Goal: Transaction & Acquisition: Subscribe to service/newsletter

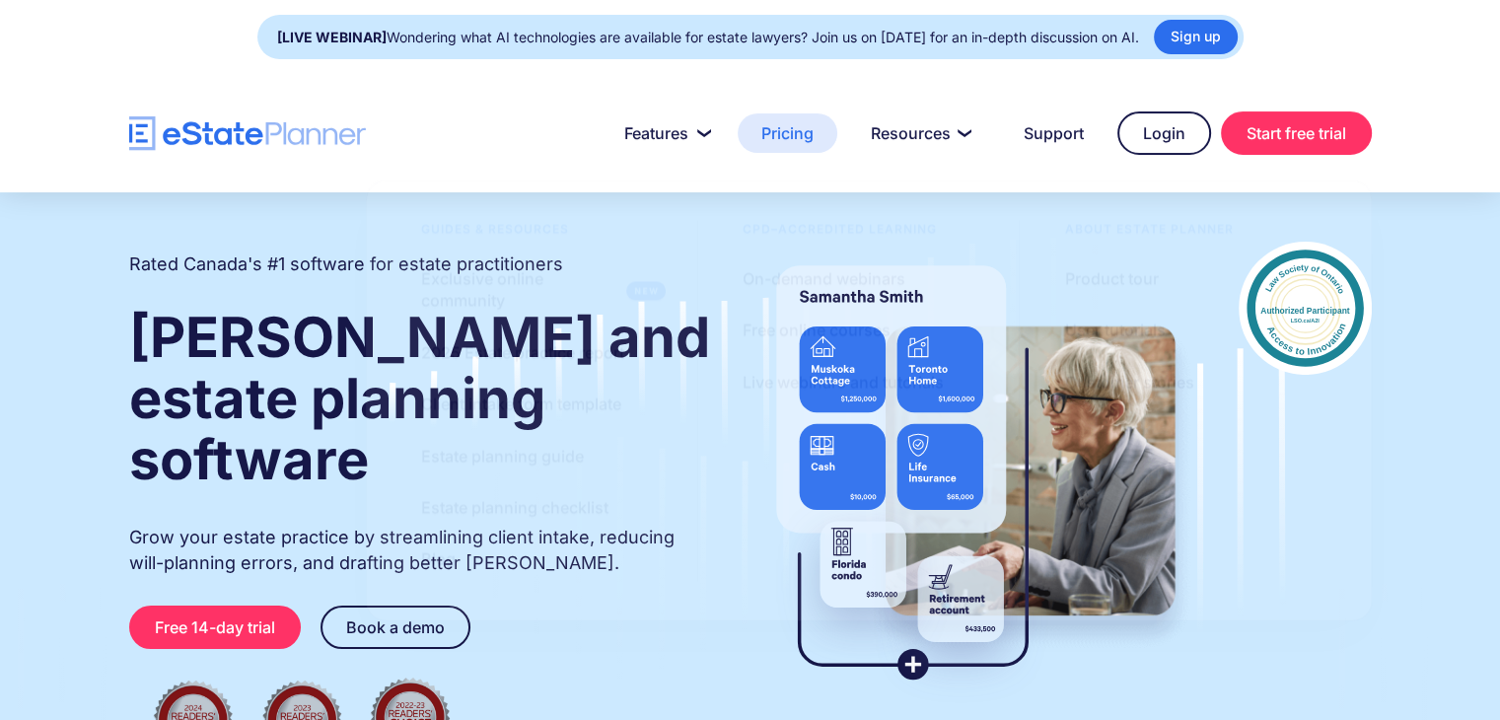
click at [781, 130] on link "Pricing" at bounding box center [788, 132] width 100 height 39
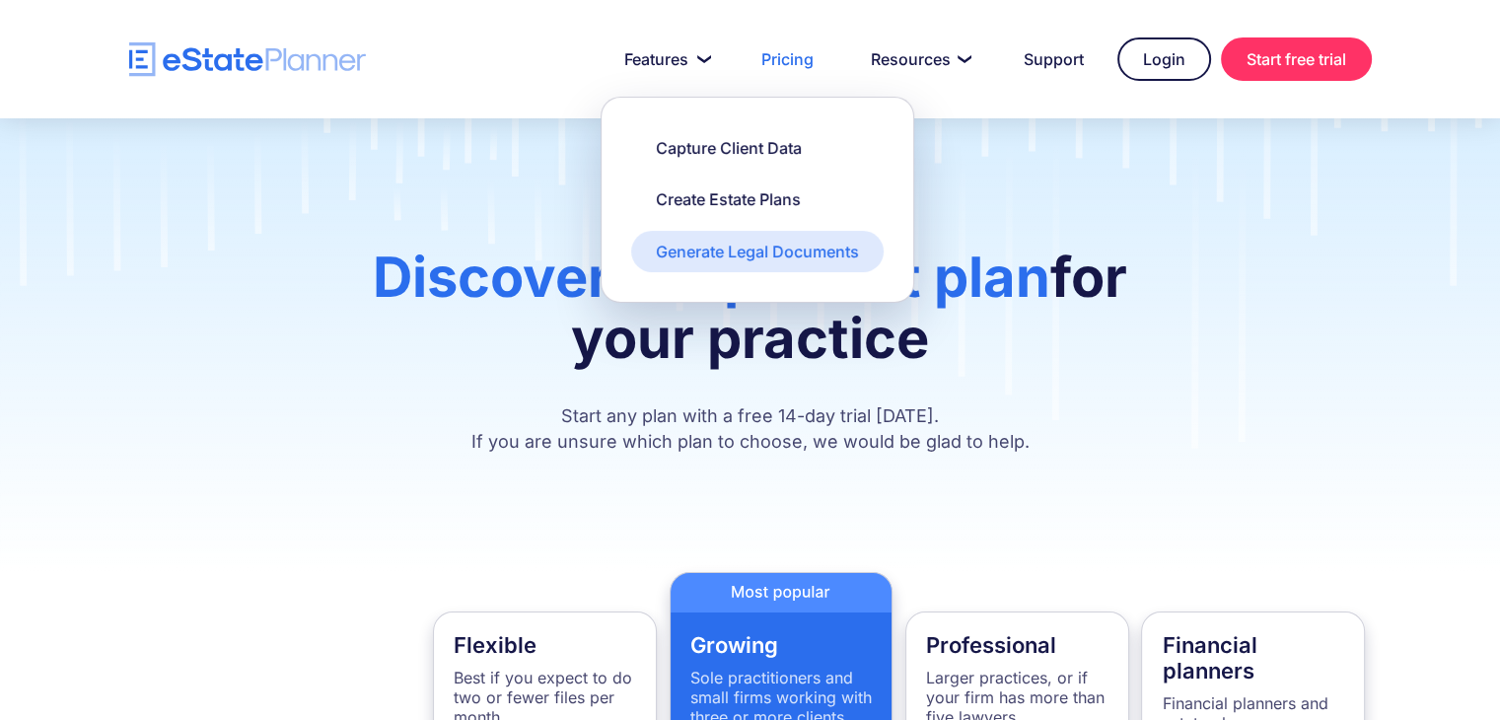
click at [711, 256] on div "Generate Legal Documents" at bounding box center [757, 252] width 203 height 22
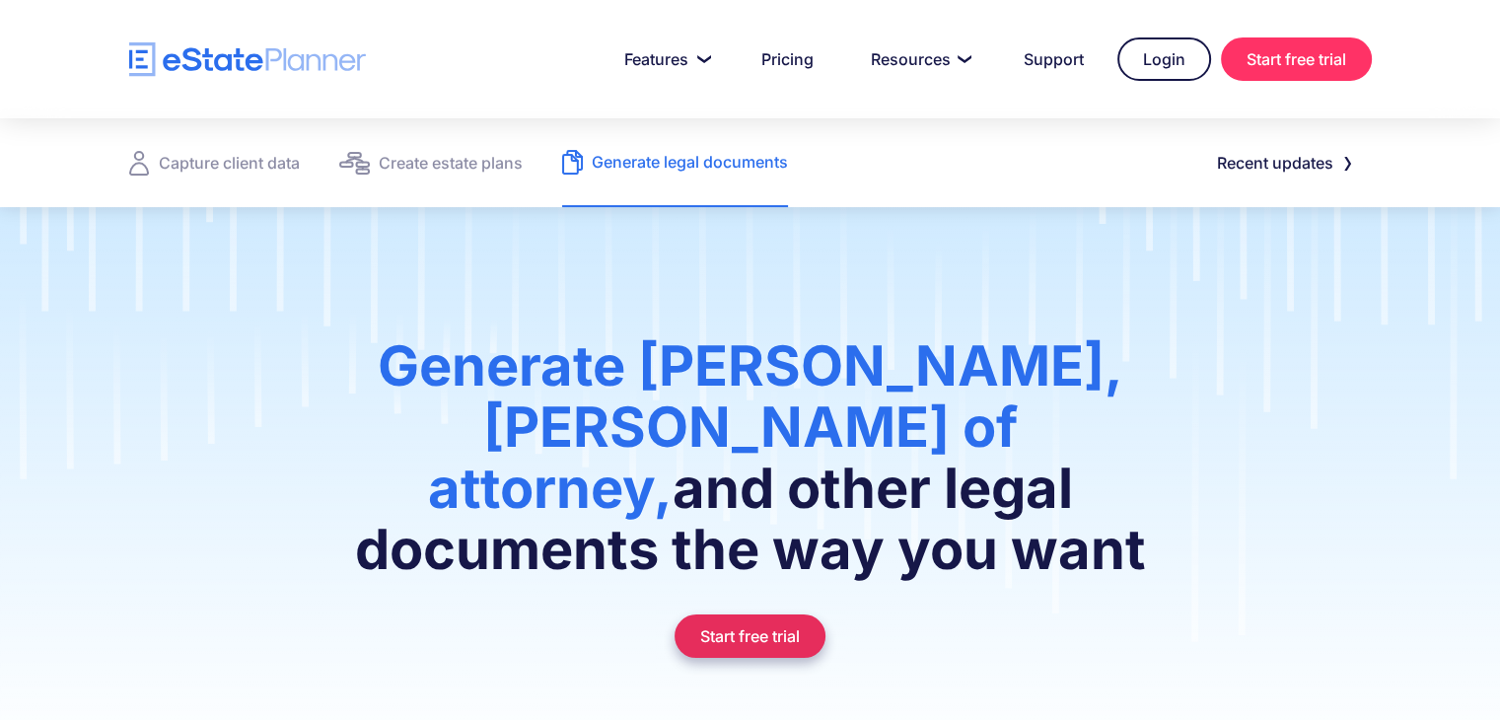
click at [746, 614] on link "Start free trial" at bounding box center [749, 635] width 151 height 43
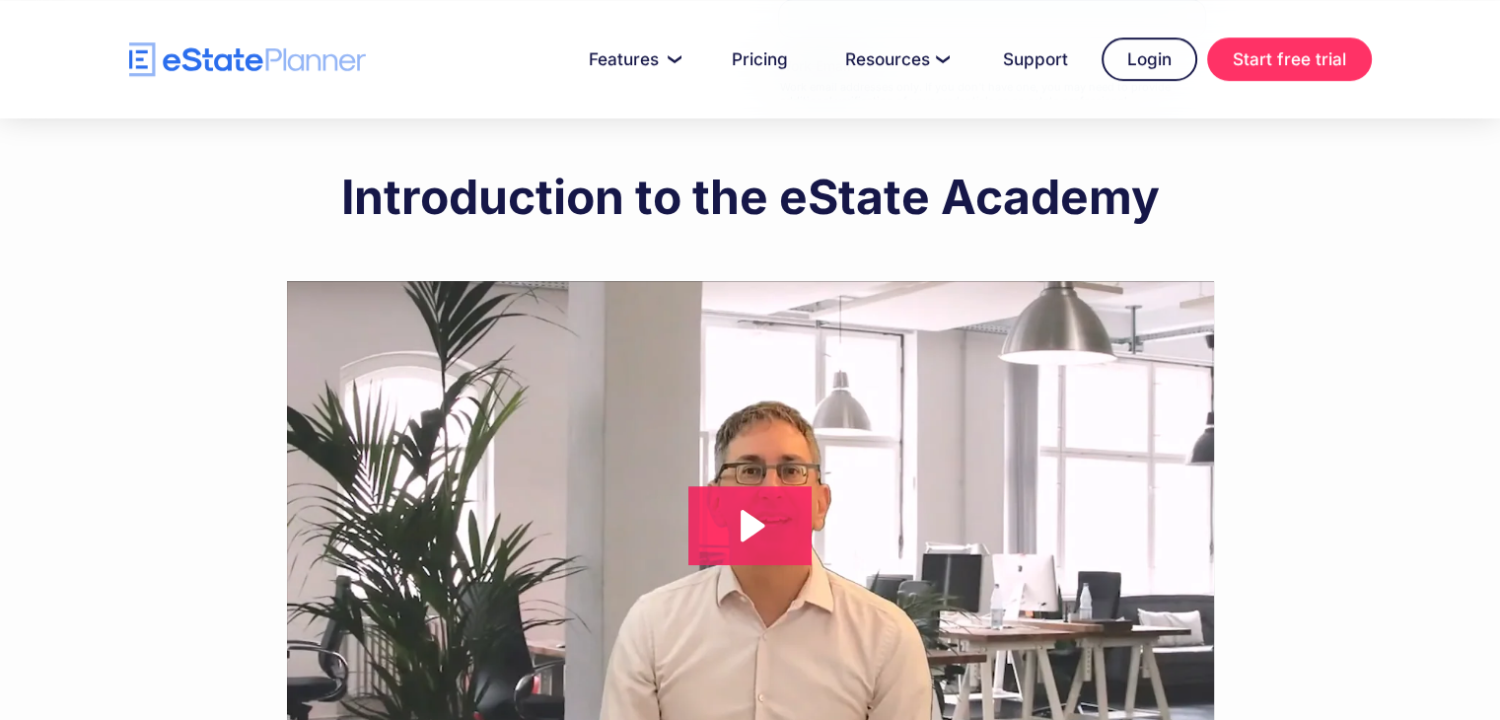
scroll to position [1055, 0]
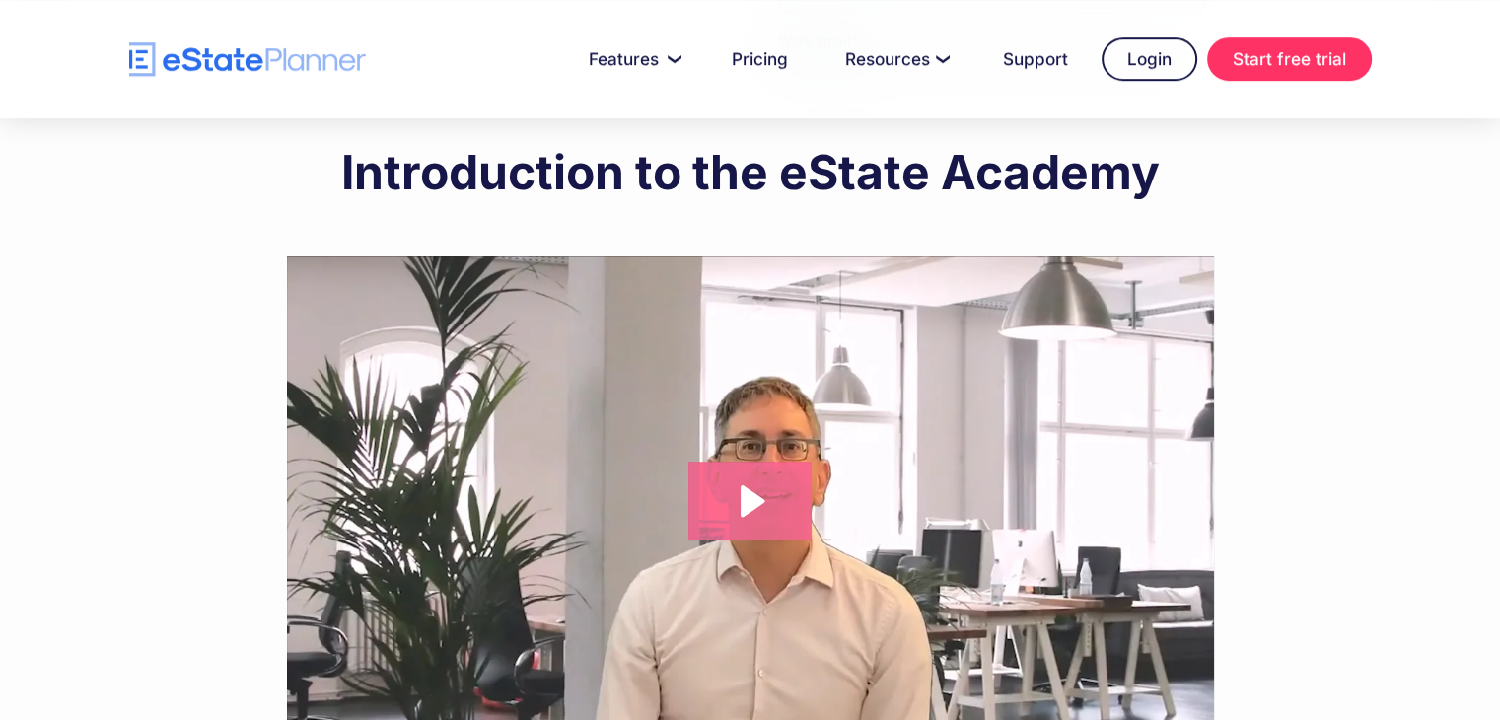
click at [769, 503] on icon "Play Video: Introduction to eState Academy" at bounding box center [749, 500] width 123 height 79
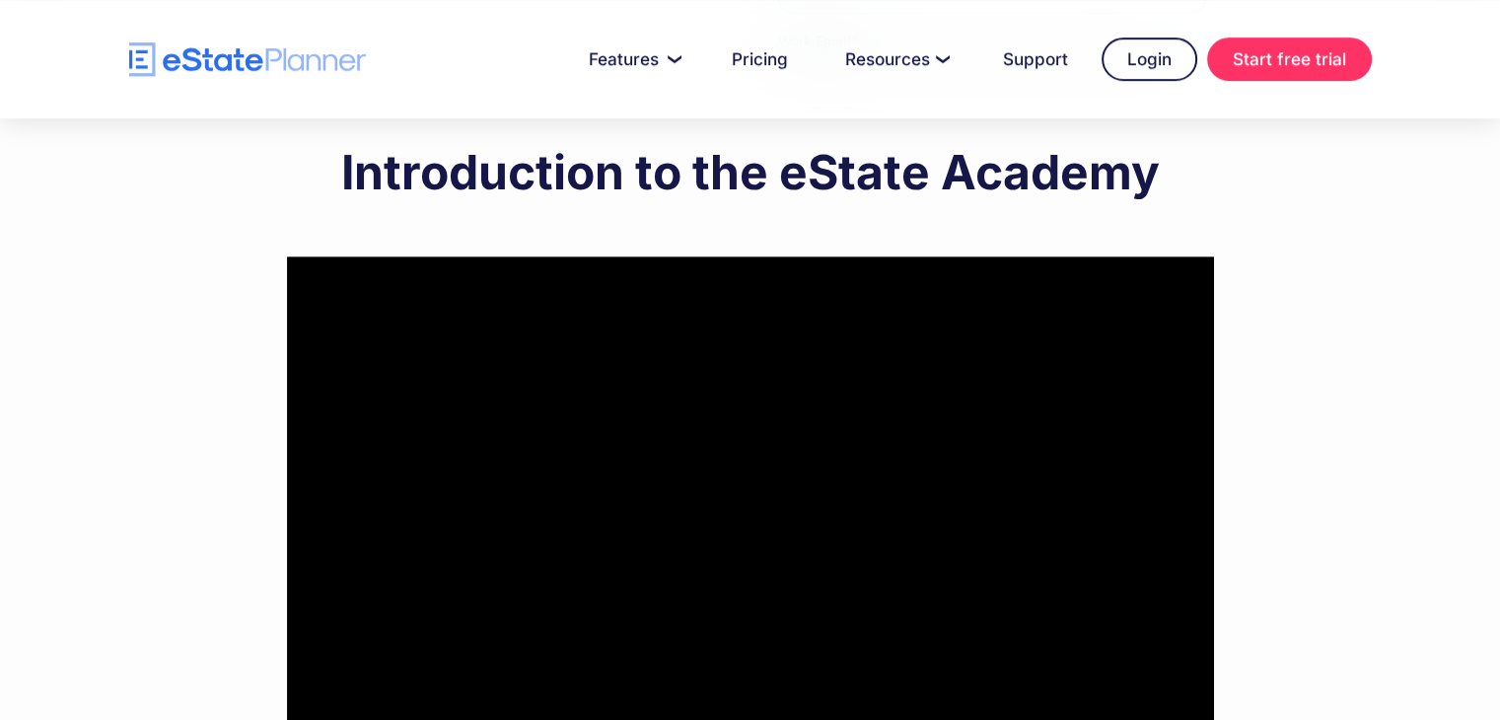
scroll to position [1154, 0]
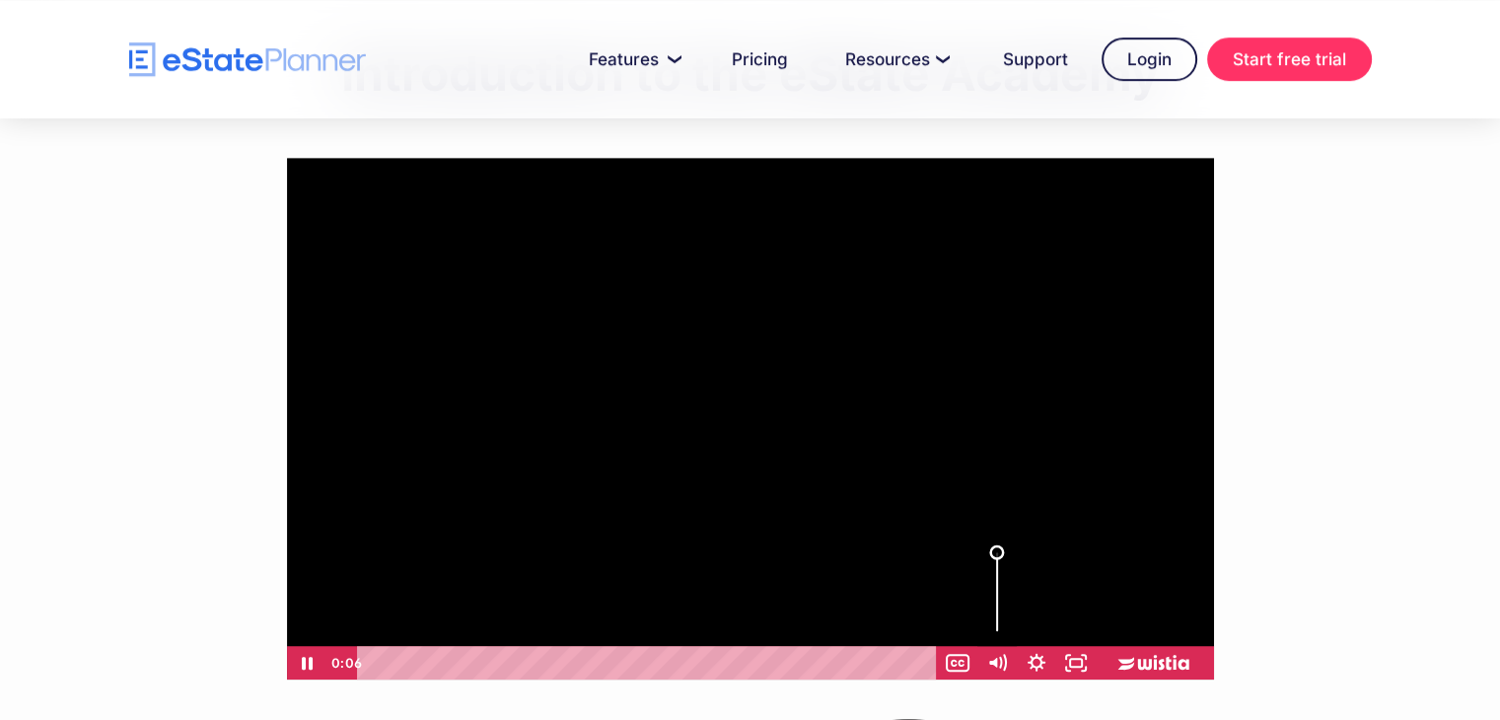
drag, startPoint x: 994, startPoint y: 551, endPoint x: 1002, endPoint y: 530, distance: 23.1
click at [1002, 530] on div "Click for sound @keyframes VOLUME_SMALL_WAVE_FLASH { 0% { opacity: 0; } 33% { o…" at bounding box center [750, 419] width 927 height 522
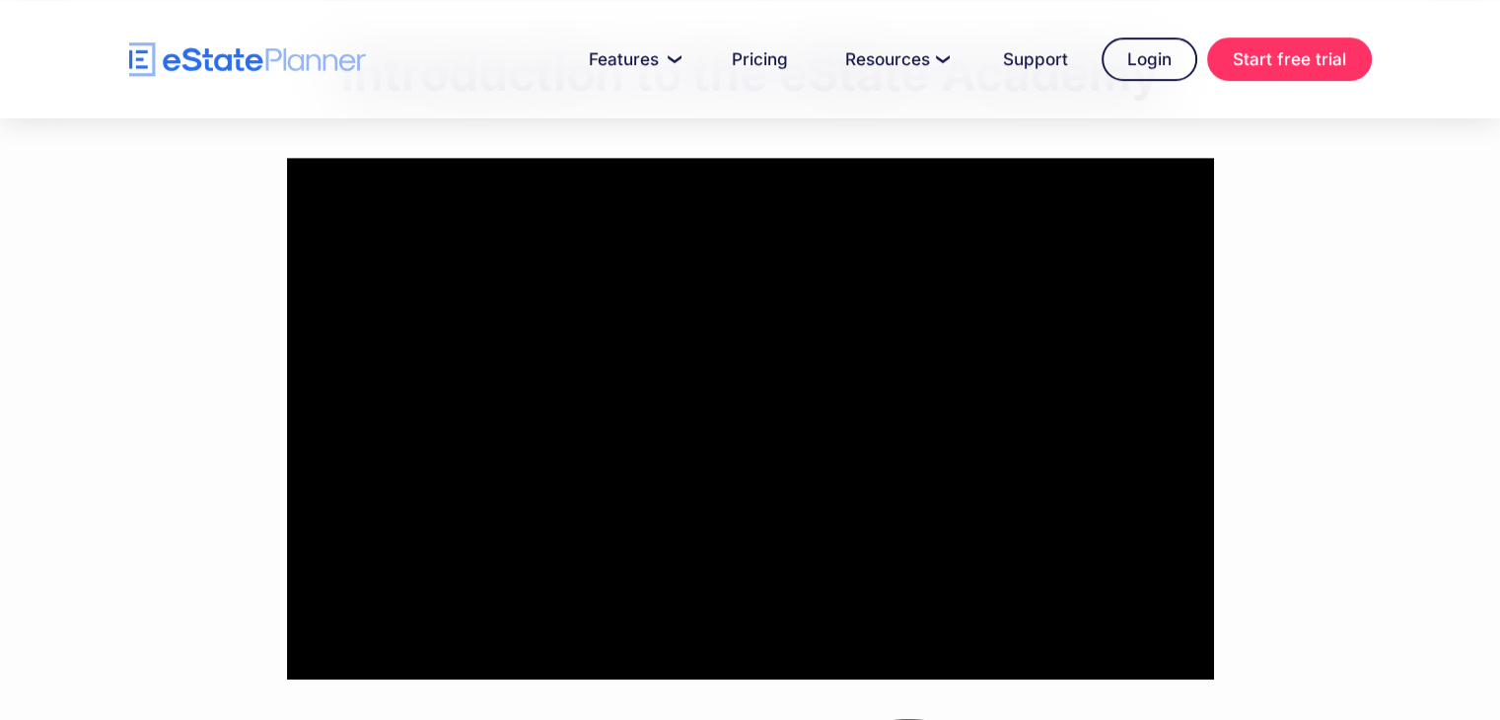
click at [16, 334] on div "1-hour estate planning course Online curriculum outline: ‍ - Introduction to wi…" at bounding box center [750, 286] width 1500 height 1721
click at [1278, 60] on link "Start free trial" at bounding box center [1289, 58] width 165 height 43
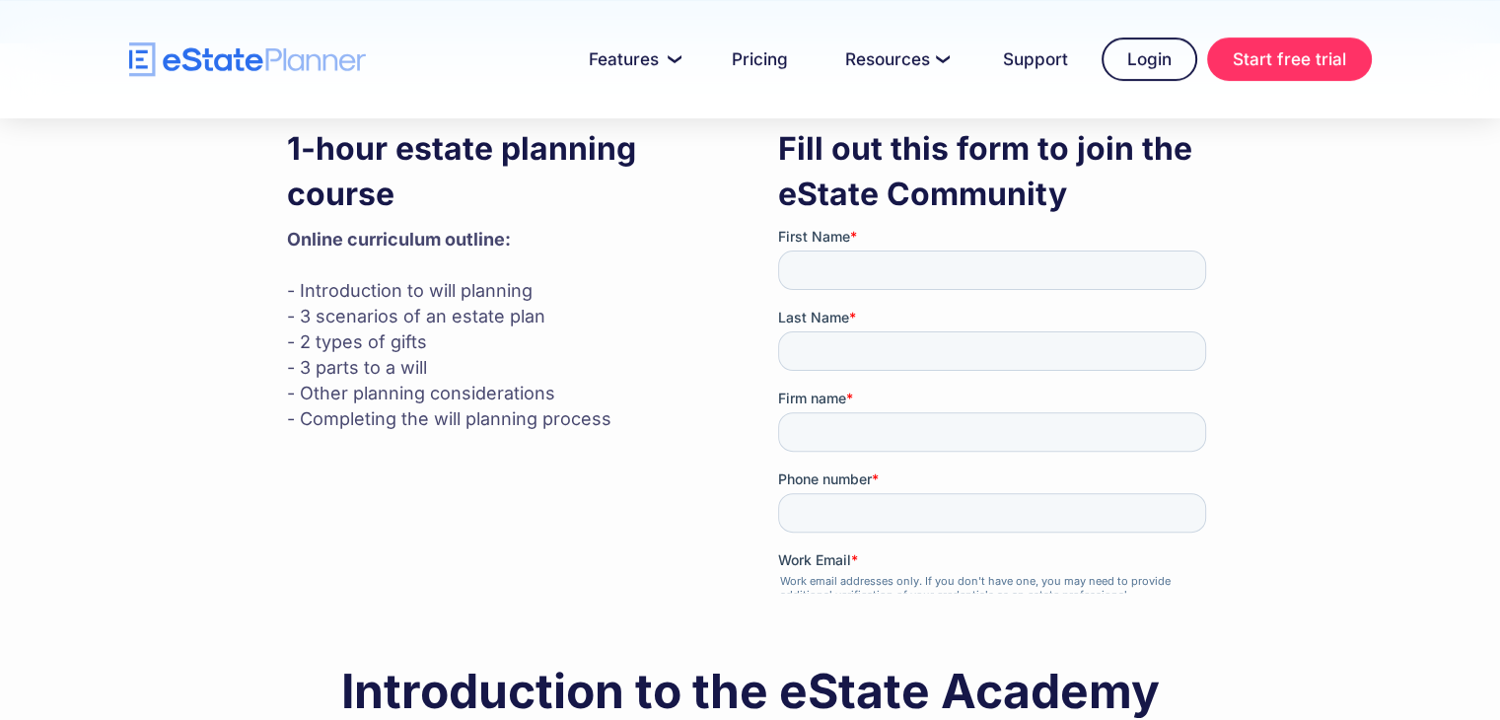
scroll to position [365, 0]
